Goal: Information Seeking & Learning: Learn about a topic

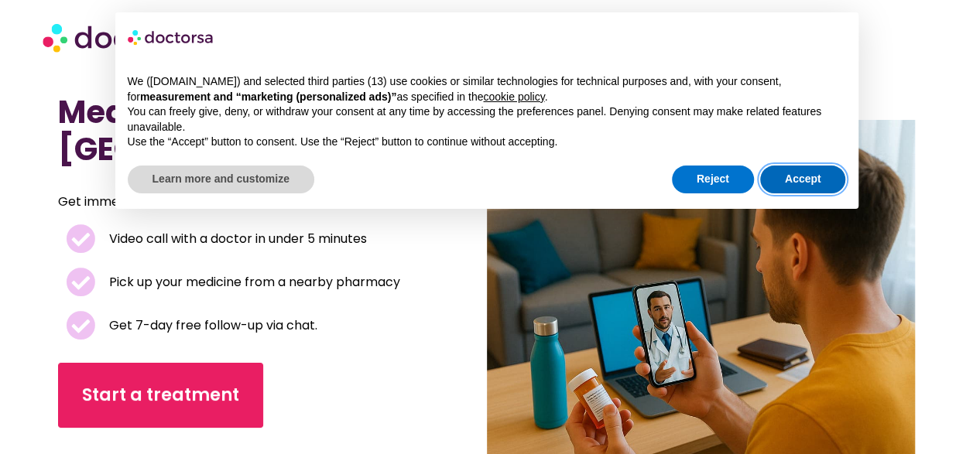
click at [806, 184] on button "Accept" at bounding box center [803, 180] width 86 height 28
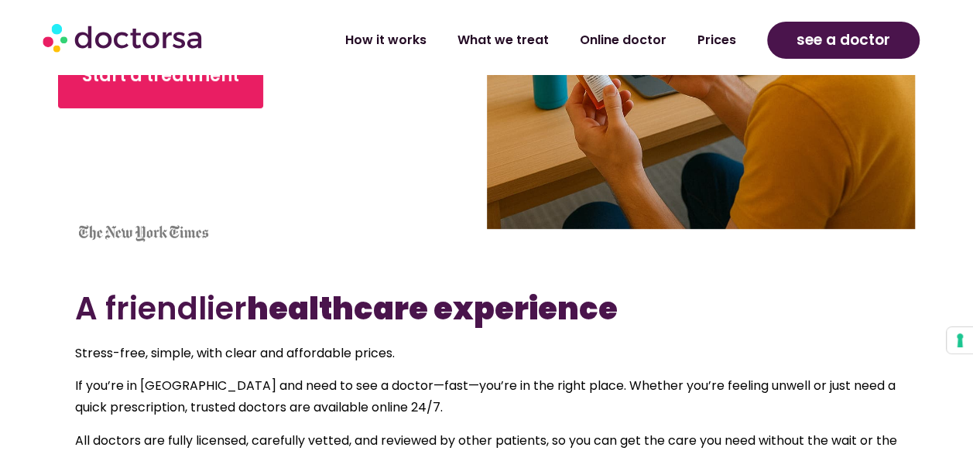
scroll to position [308, 0]
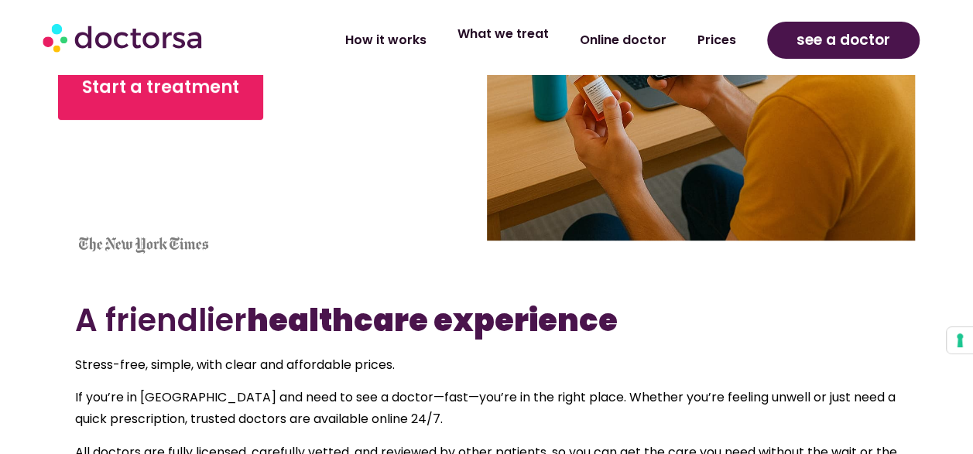
click at [550, 43] on link "What we treat" at bounding box center [503, 34] width 122 height 36
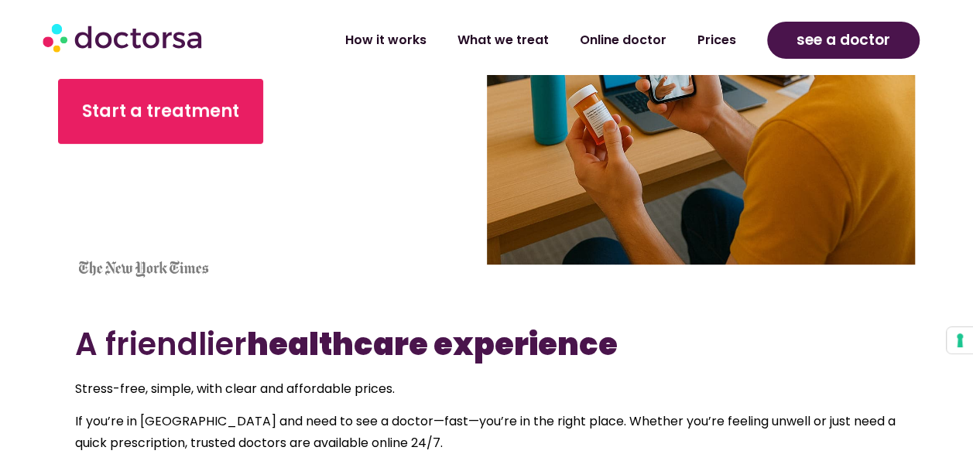
scroll to position [252, 0]
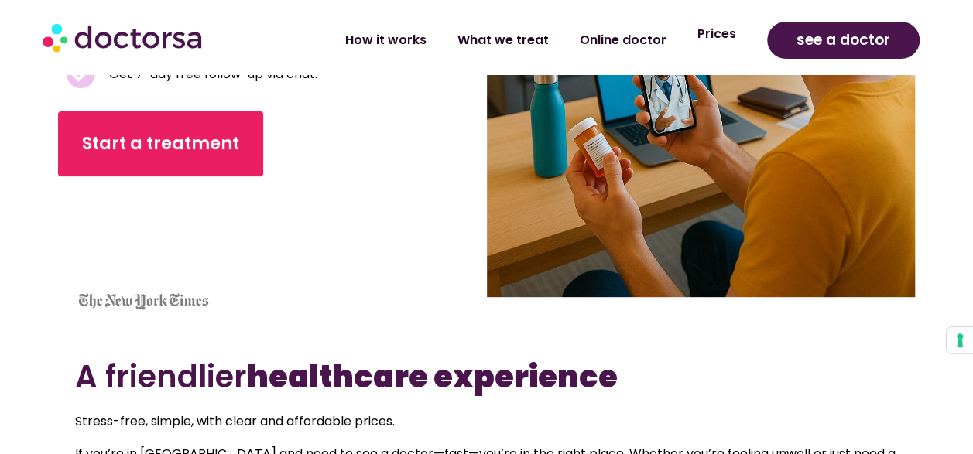
click at [724, 50] on link "Prices" at bounding box center [717, 34] width 70 height 36
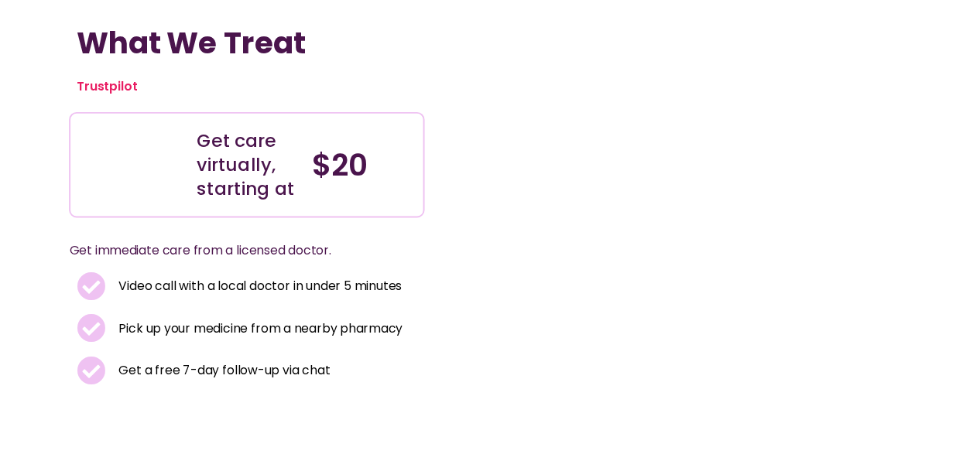
scroll to position [79, 0]
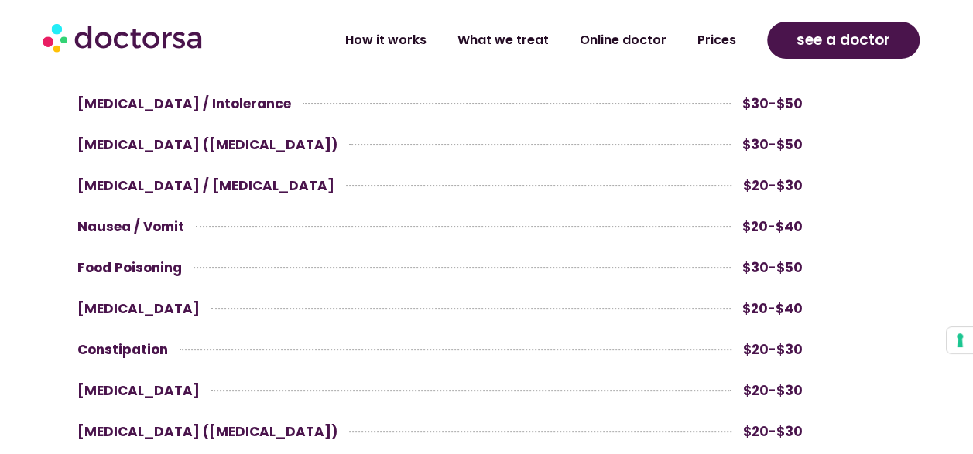
scroll to position [2963, 0]
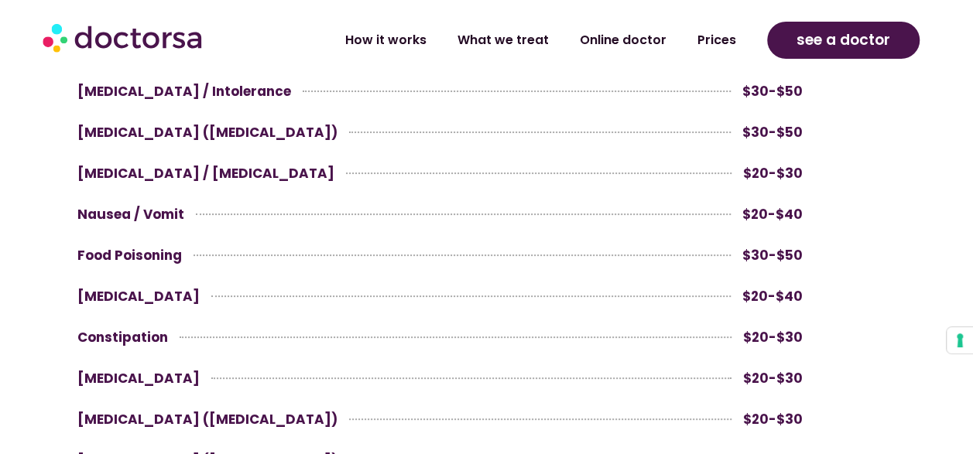
click at [70, 292] on link at bounding box center [440, 296] width 741 height 37
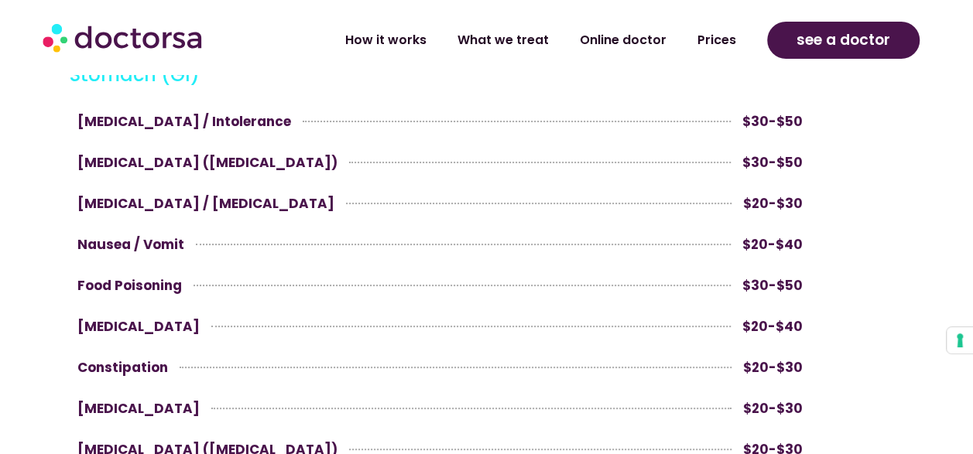
scroll to position [2924, 0]
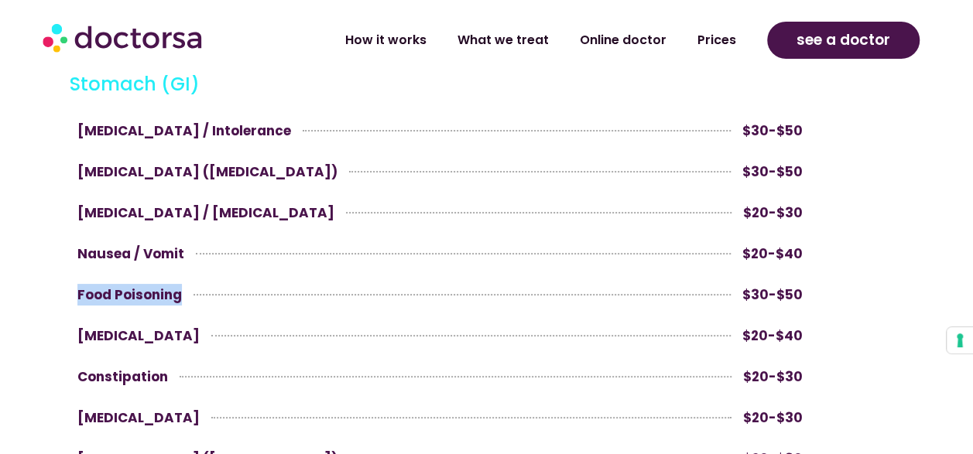
drag, startPoint x: 206, startPoint y: 297, endPoint x: 70, endPoint y: 292, distance: 136.3
click at [70, 292] on div "Food Poisoning $30-$50" at bounding box center [440, 294] width 741 height 37
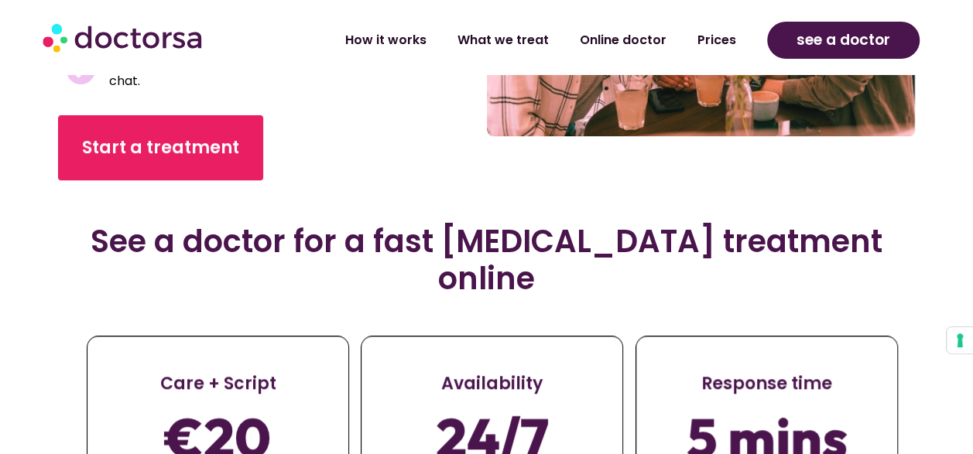
scroll to position [485, 0]
